Goal: Navigation & Orientation: Find specific page/section

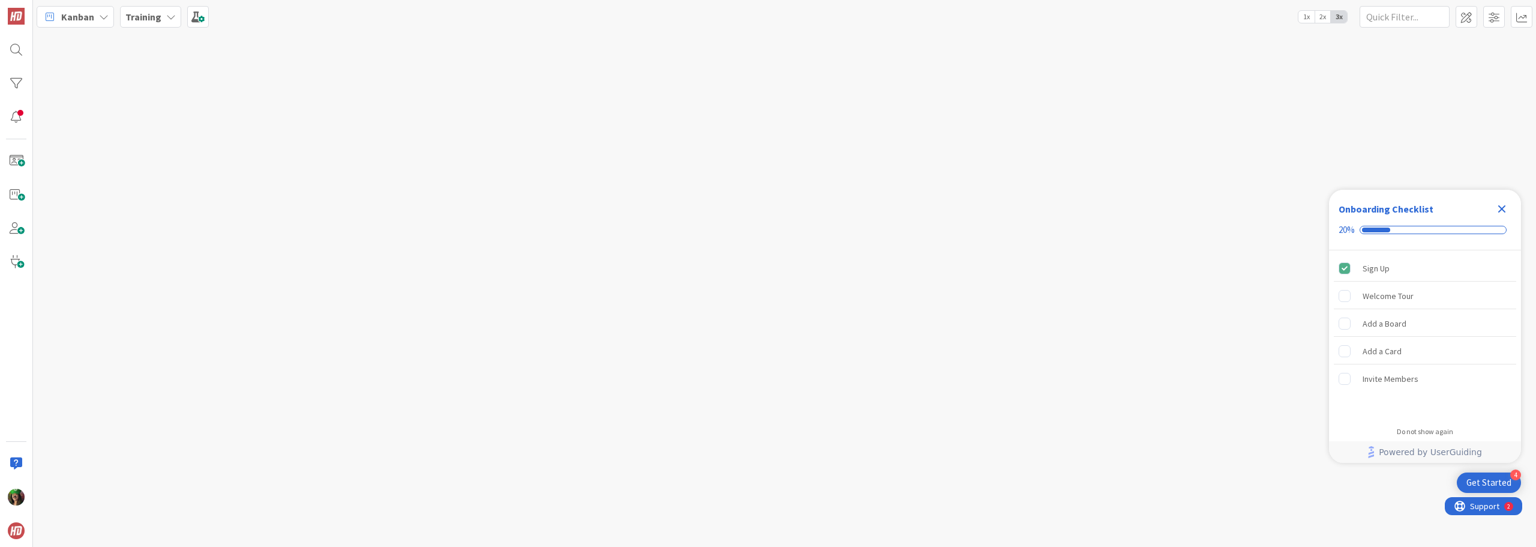
click at [1501, 210] on icon "Close Checklist" at bounding box center [1502, 209] width 8 height 8
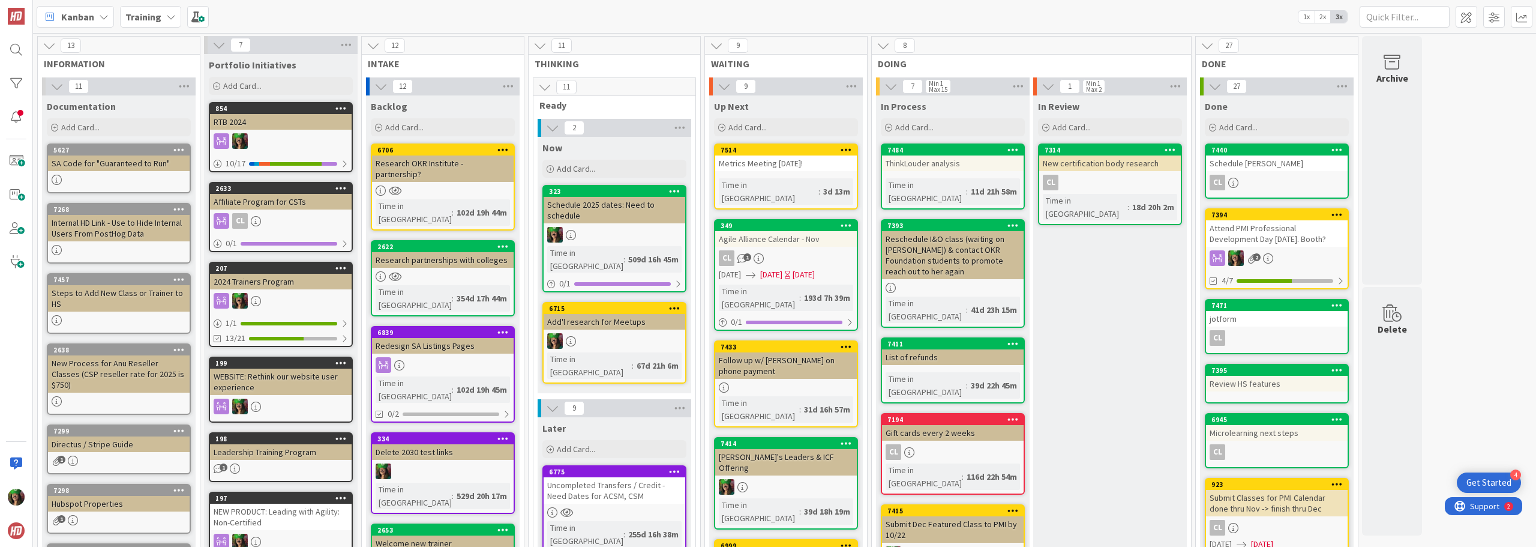
click at [157, 24] on div "Training" at bounding box center [150, 17] width 61 height 22
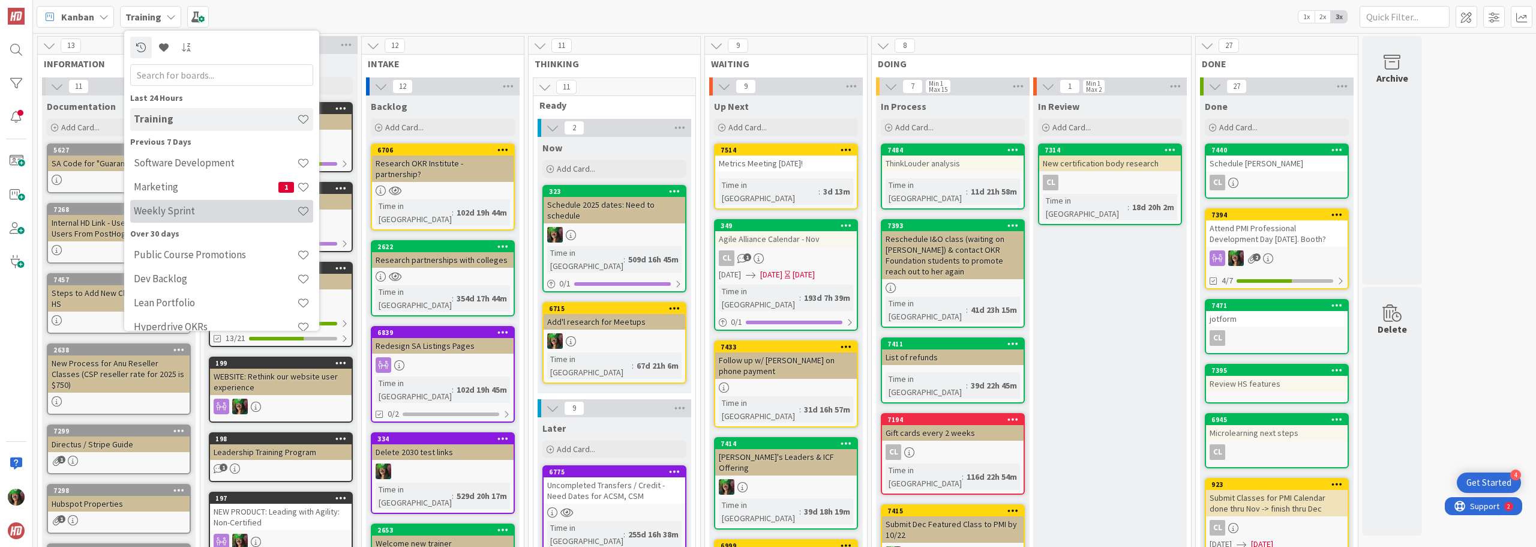
click at [157, 218] on div "Weekly Sprint" at bounding box center [221, 211] width 183 height 23
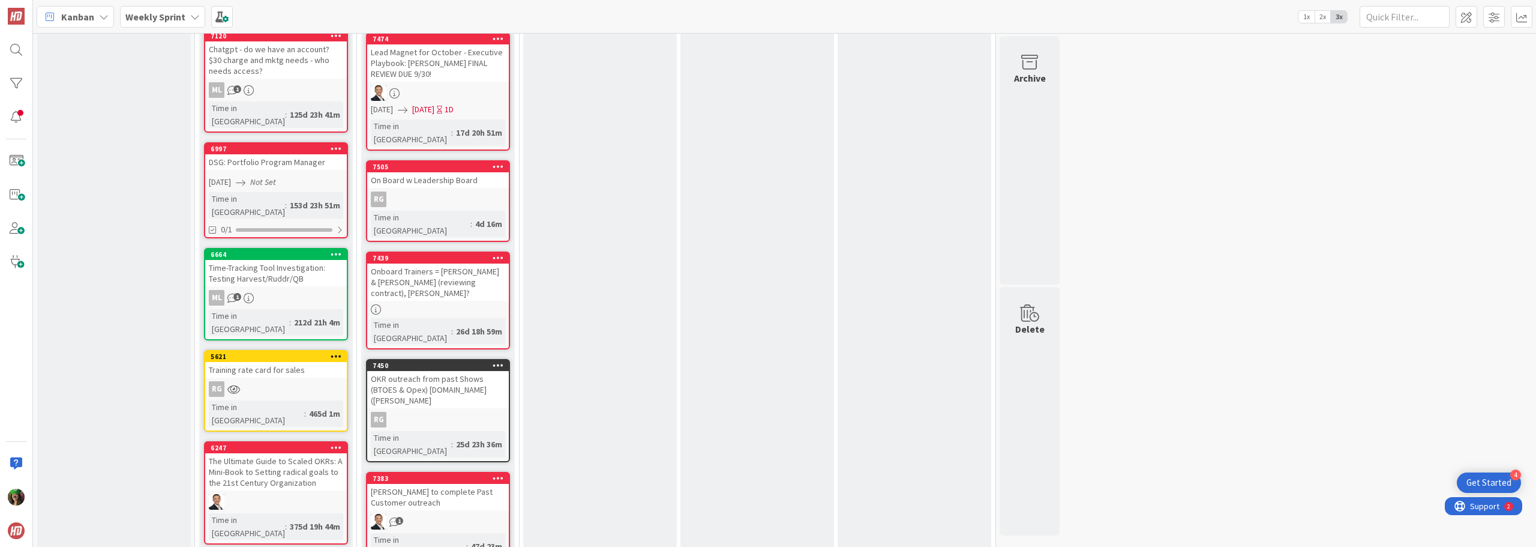
scroll to position [1200, 0]
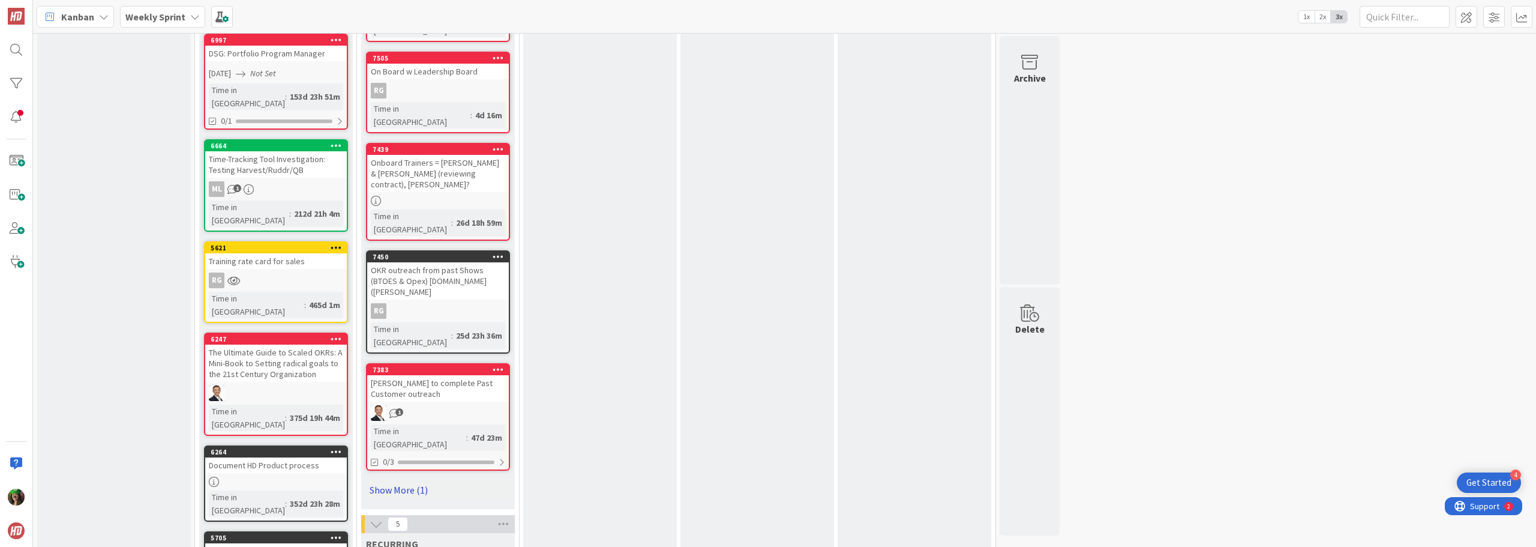
click at [410, 480] on link "Show More (1)" at bounding box center [438, 489] width 144 height 19
